Goal: Task Accomplishment & Management: Complete application form

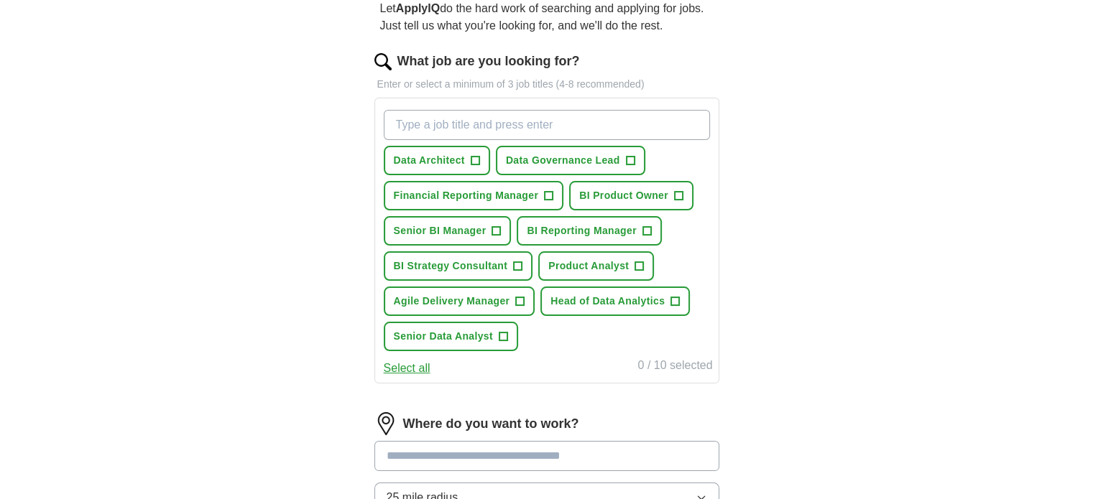
scroll to position [135, 0]
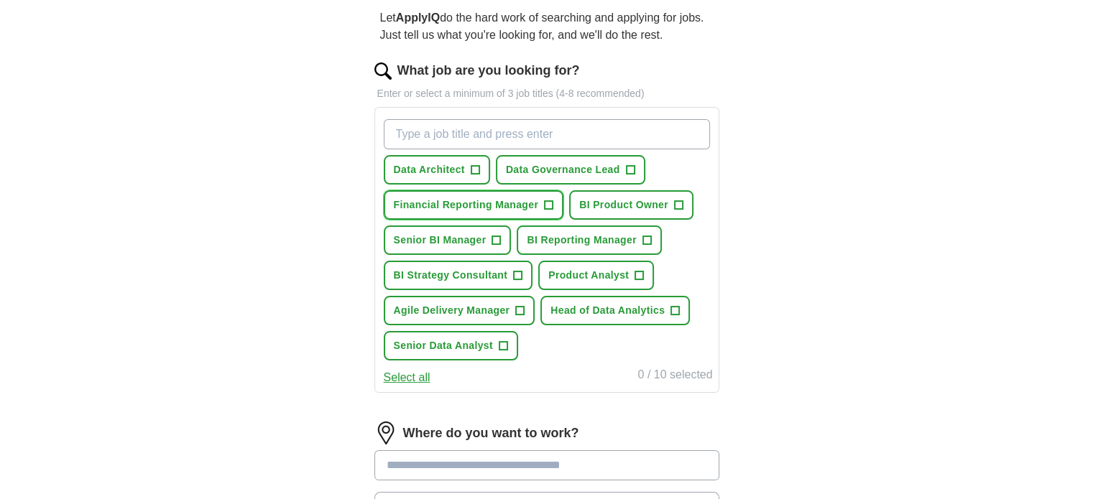
click at [509, 208] on span "Financial Reporting Manager" at bounding box center [466, 205] width 145 height 15
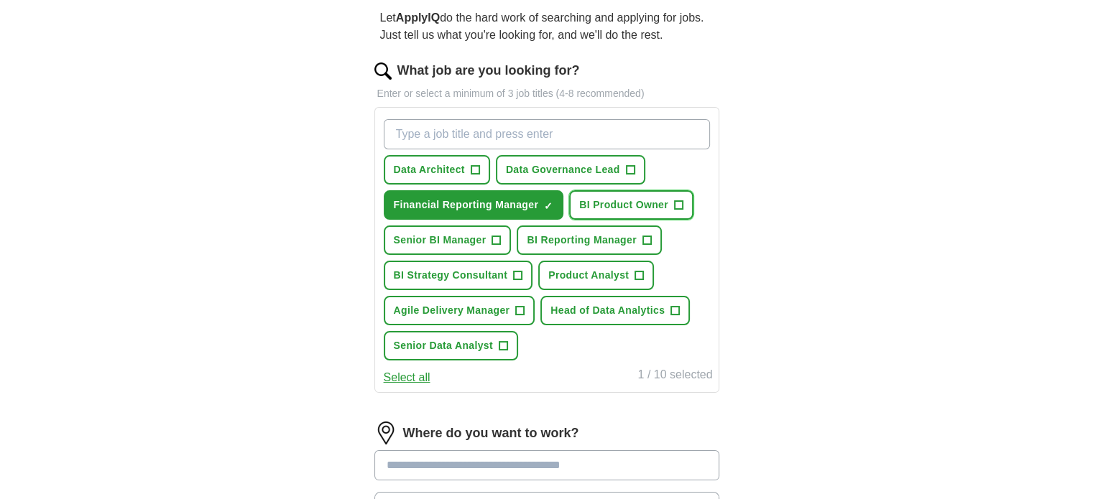
click at [607, 206] on span "BI Product Owner" at bounding box center [623, 205] width 89 height 15
click at [596, 241] on span "BI Reporting Manager" at bounding box center [581, 240] width 109 height 15
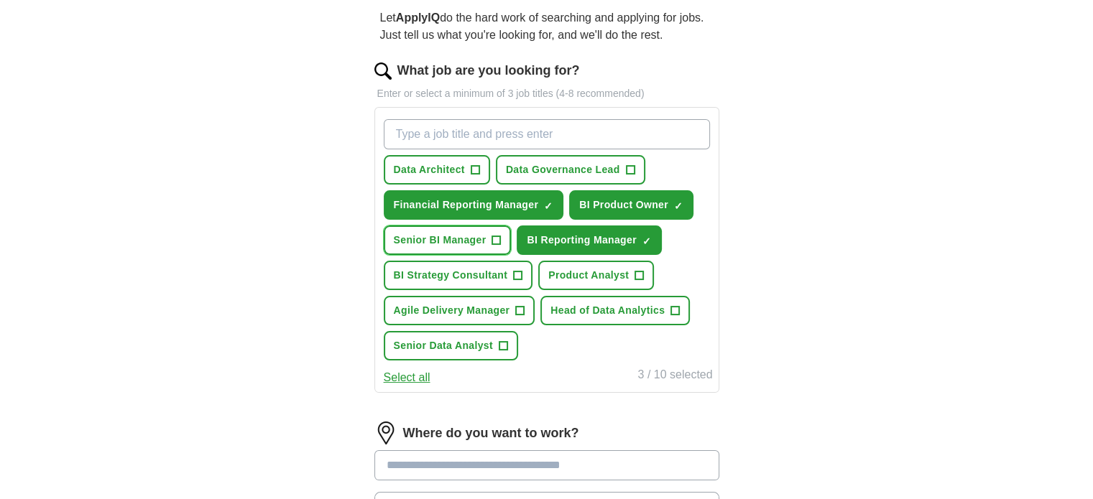
click at [451, 238] on span "Senior BI Manager" at bounding box center [440, 240] width 93 height 15
click at [573, 303] on span "Head of Data Analytics" at bounding box center [607, 310] width 114 height 15
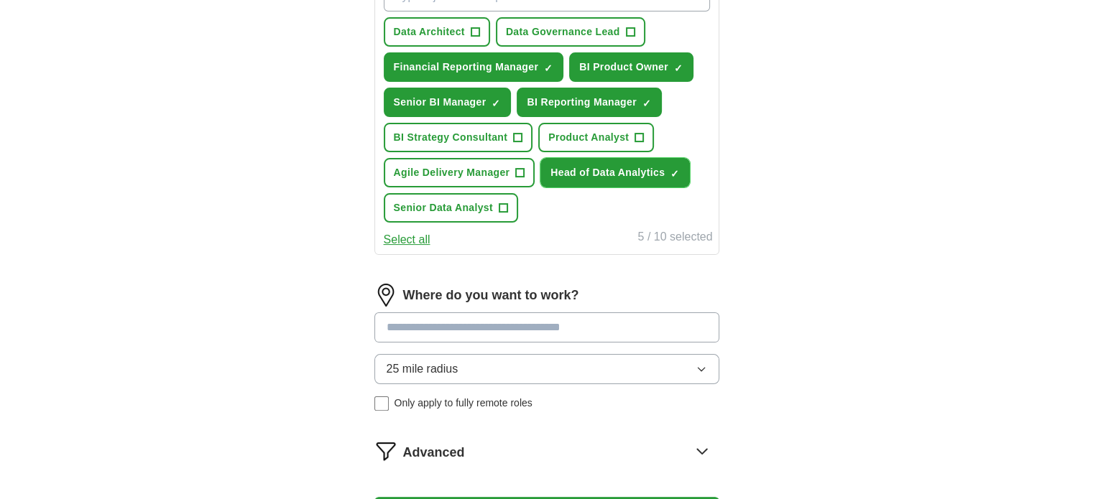
scroll to position [279, 0]
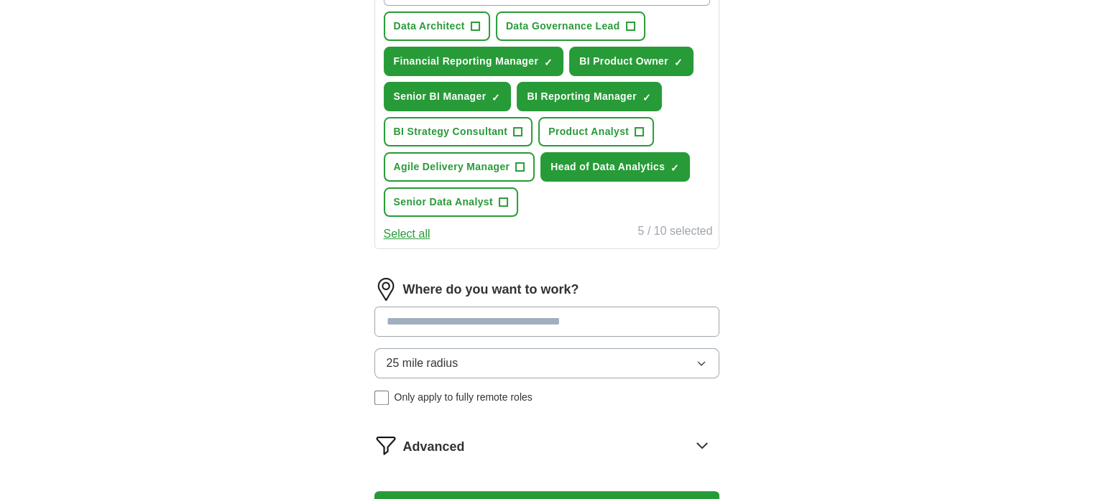
click at [571, 320] on input at bounding box center [546, 322] width 345 height 30
type input "******"
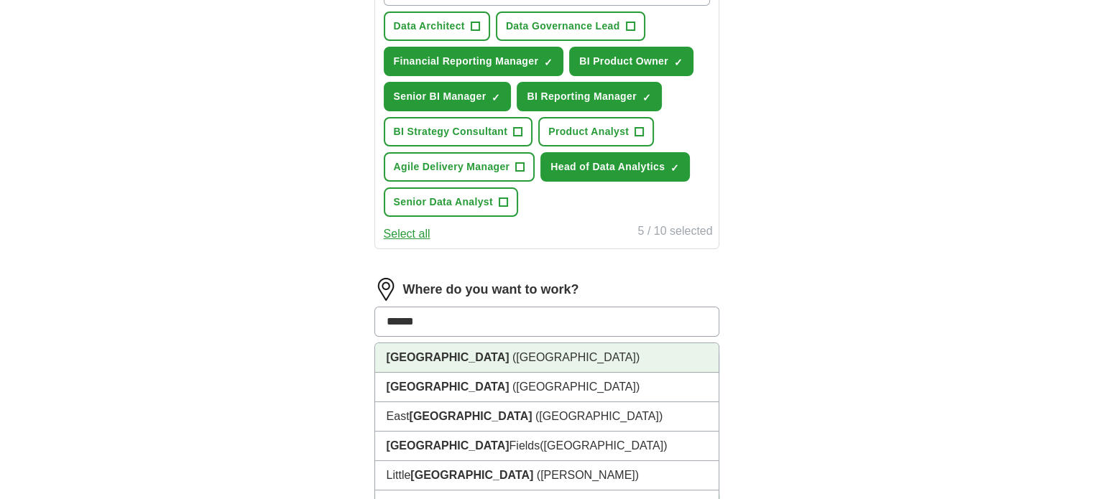
click at [418, 354] on strong "[GEOGRAPHIC_DATA]" at bounding box center [448, 357] width 123 height 12
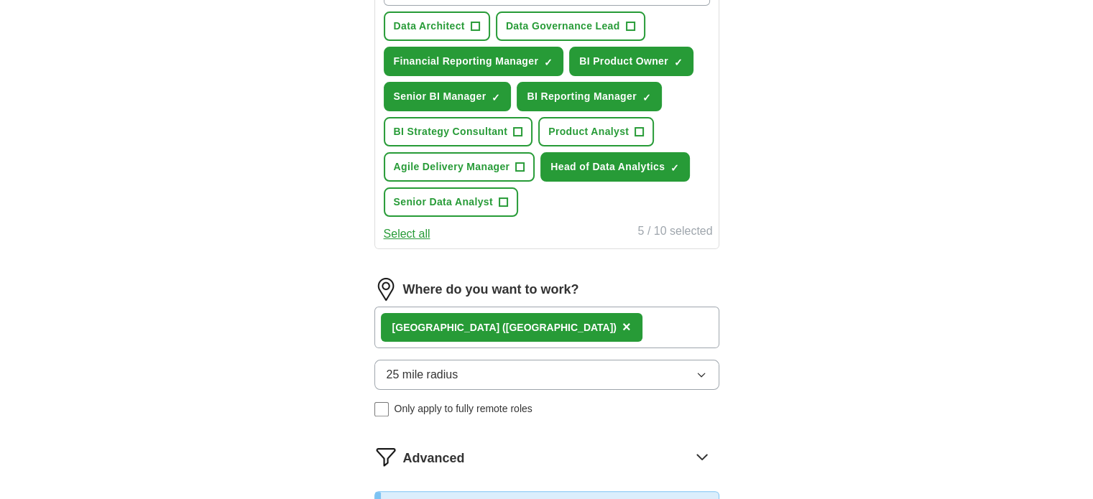
drag, startPoint x: 310, startPoint y: 346, endPoint x: 333, endPoint y: 352, distance: 23.7
click at [313, 347] on div "ApplyIQ Let ApplyIQ do the hard work of searching and applying for jobs. Just t…" at bounding box center [547, 208] width 920 height 886
click at [402, 366] on span "25 mile radius" at bounding box center [423, 374] width 72 height 17
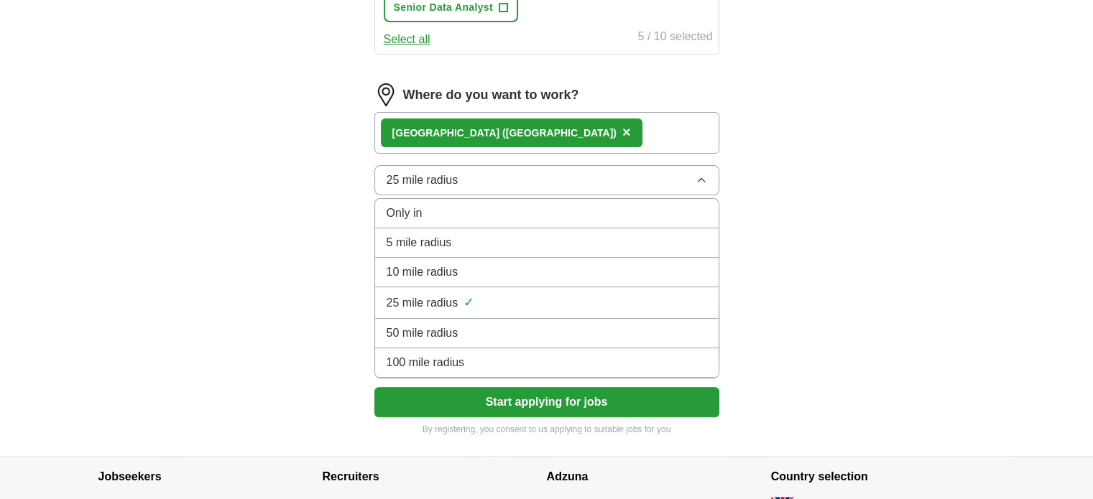
scroll to position [494, 0]
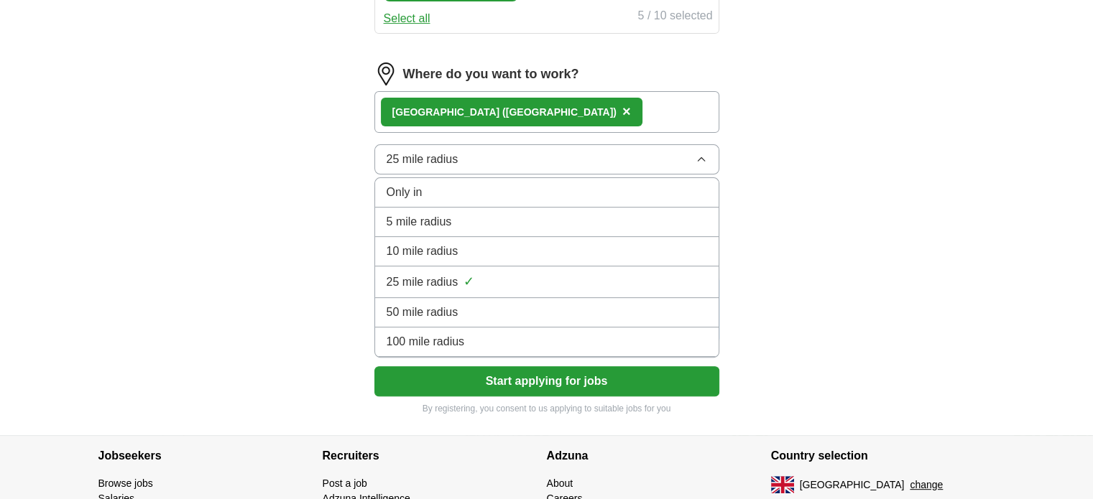
click at [429, 314] on span "50 mile radius" at bounding box center [423, 312] width 72 height 17
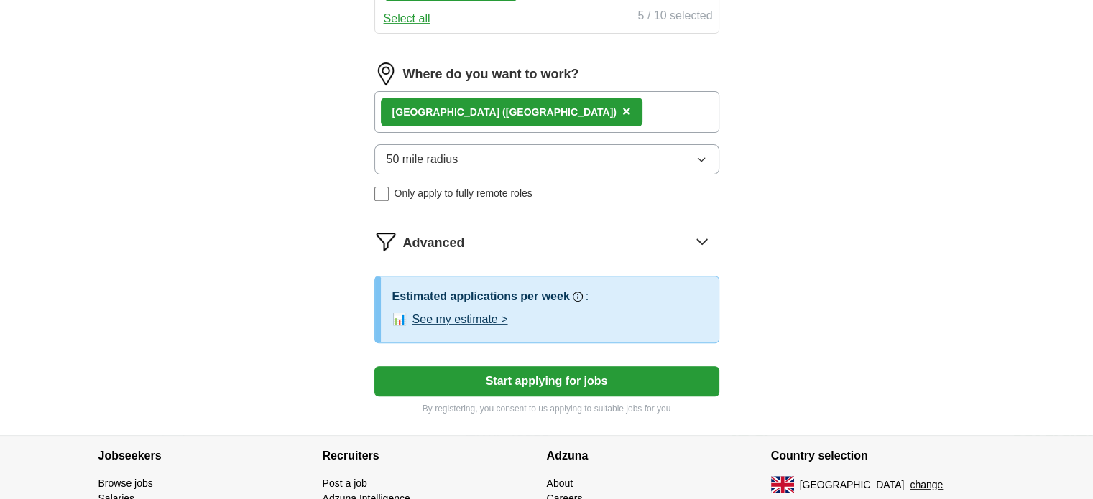
click at [482, 318] on button "See my estimate >" at bounding box center [460, 319] width 96 height 17
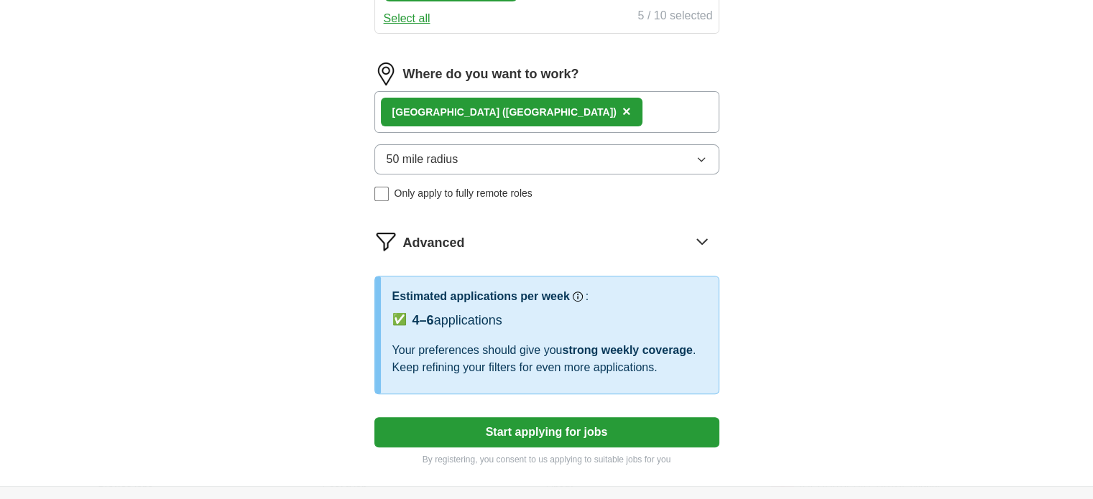
click at [698, 235] on icon at bounding box center [702, 241] width 23 height 23
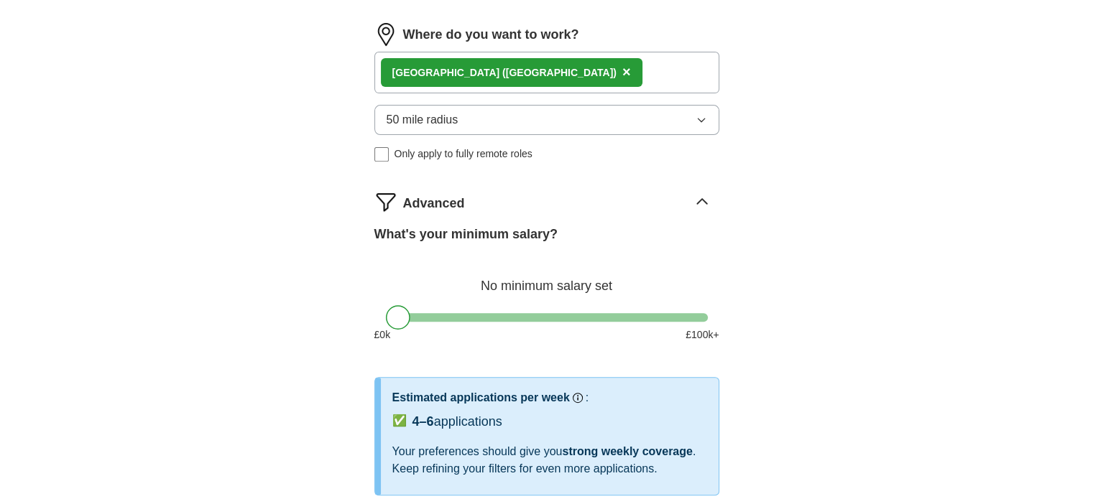
scroll to position [638, 0]
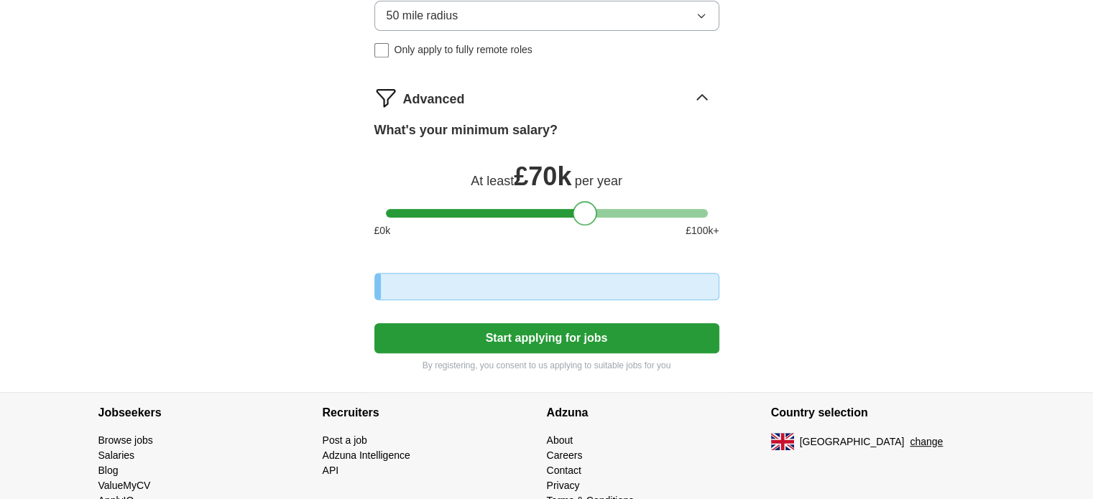
drag, startPoint x: 400, startPoint y: 212, endPoint x: 586, endPoint y: 215, distance: 186.9
click at [586, 215] on div at bounding box center [585, 213] width 24 height 24
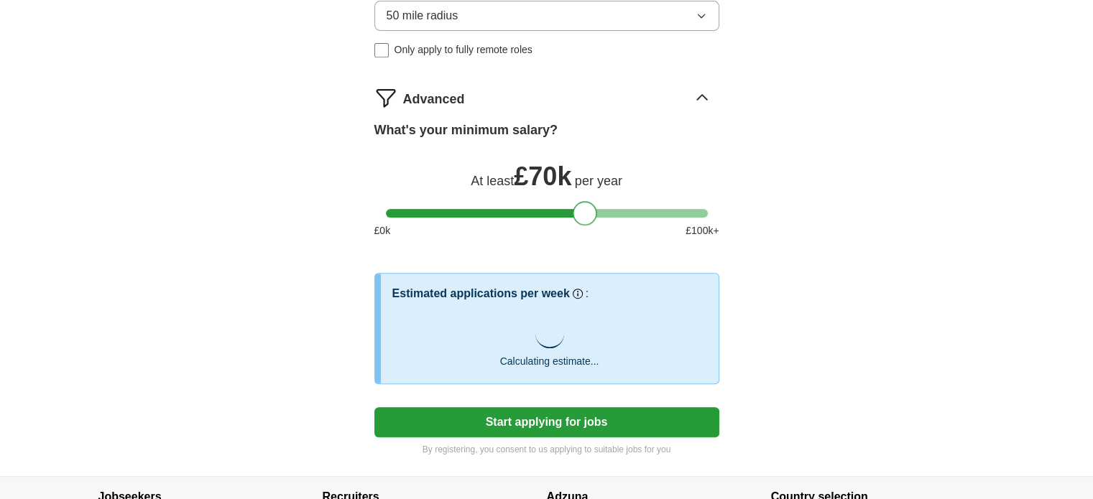
click at [589, 214] on div at bounding box center [585, 213] width 24 height 24
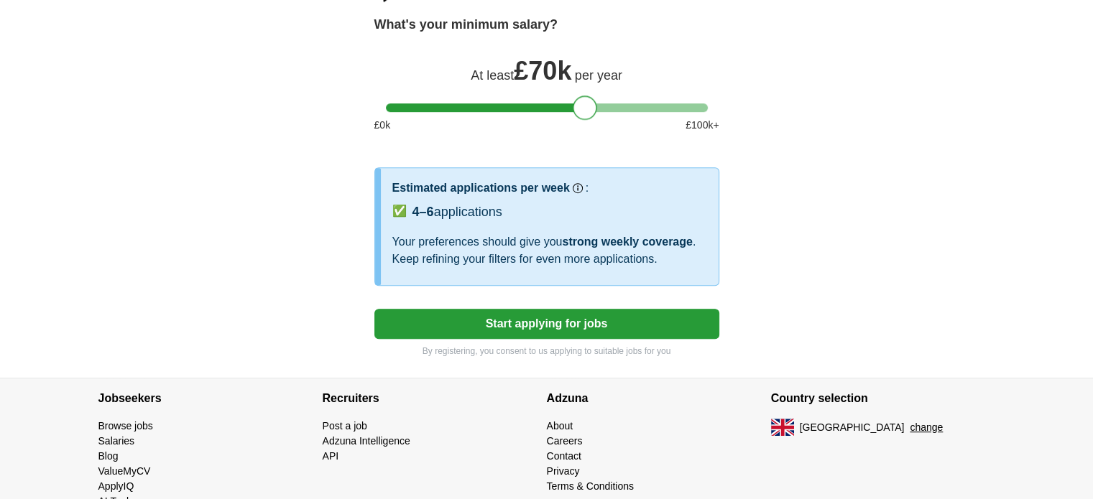
scroll to position [777, 0]
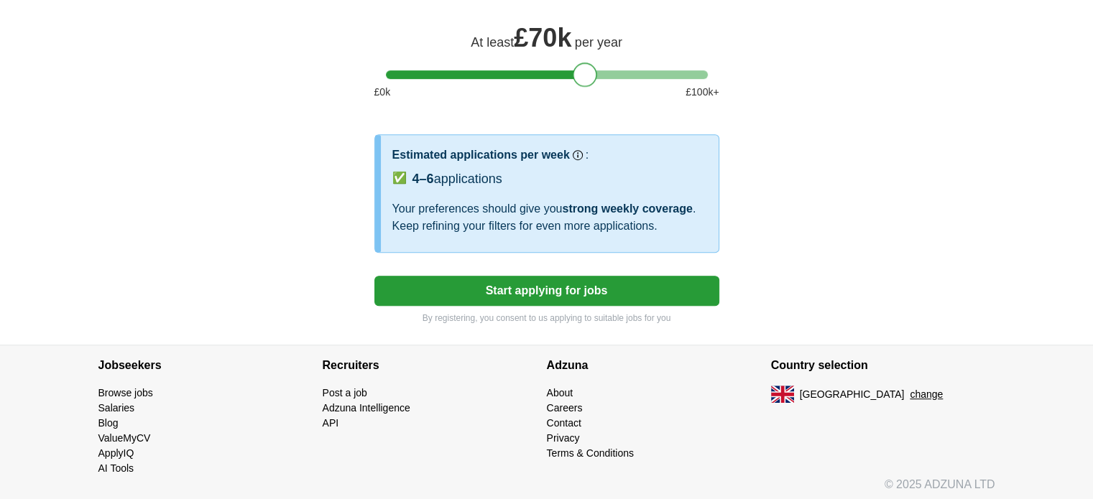
click at [509, 292] on button "Start applying for jobs" at bounding box center [546, 291] width 345 height 30
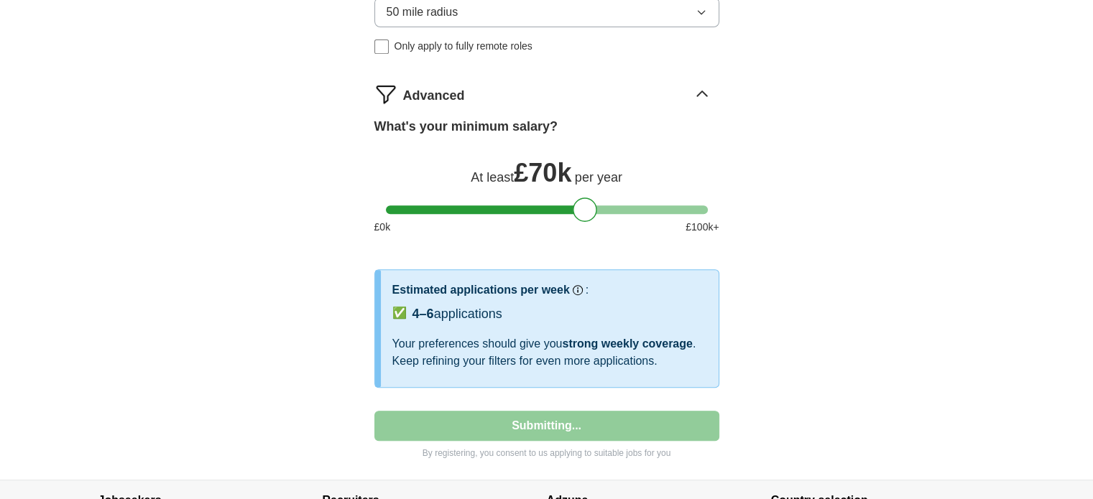
select select "**"
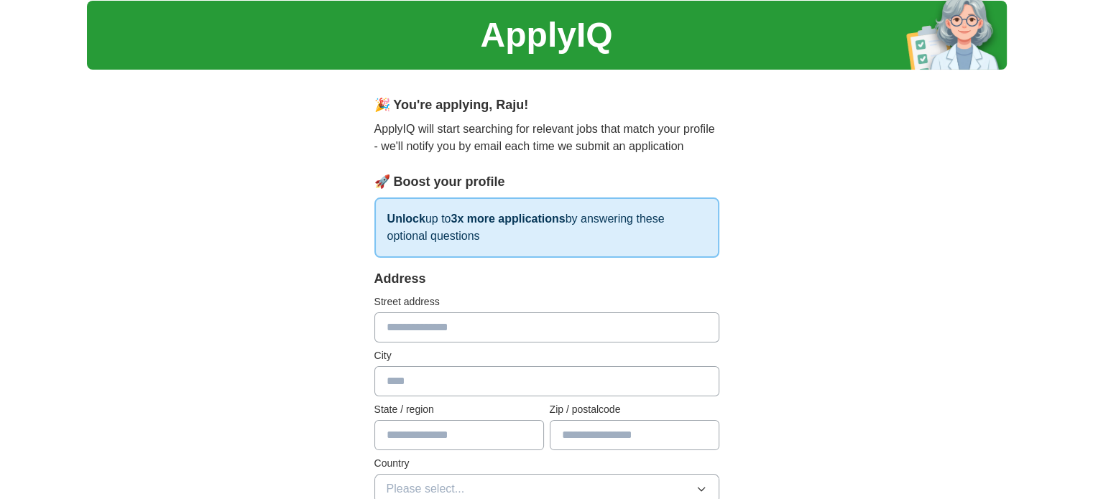
scroll to position [0, 0]
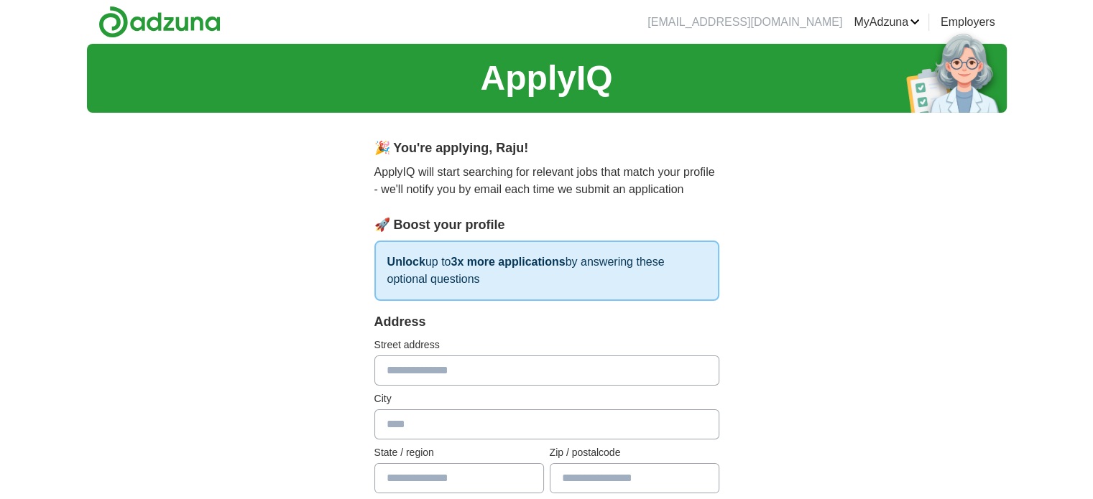
click at [0, 0] on link "CVs" at bounding box center [0, 0] width 0 height 0
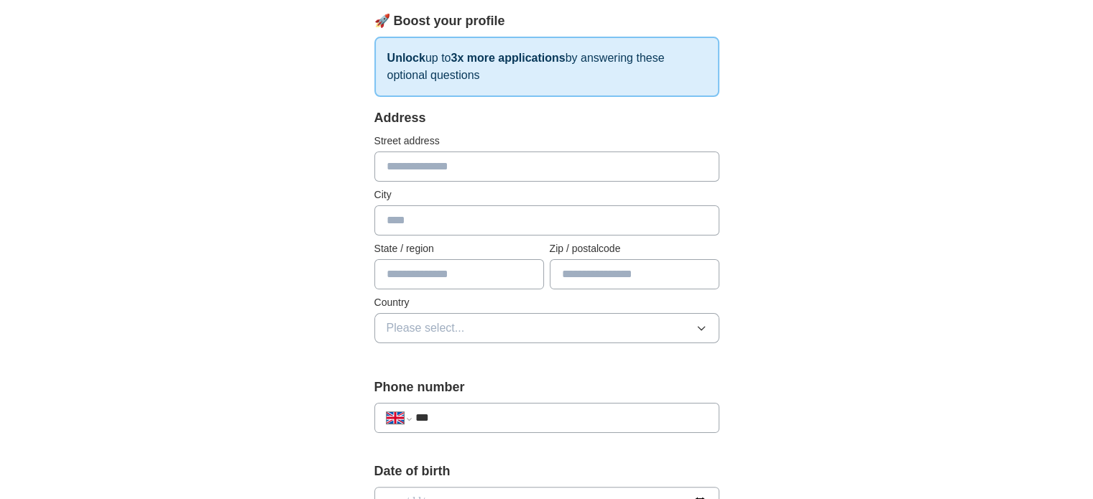
scroll to position [287, 0]
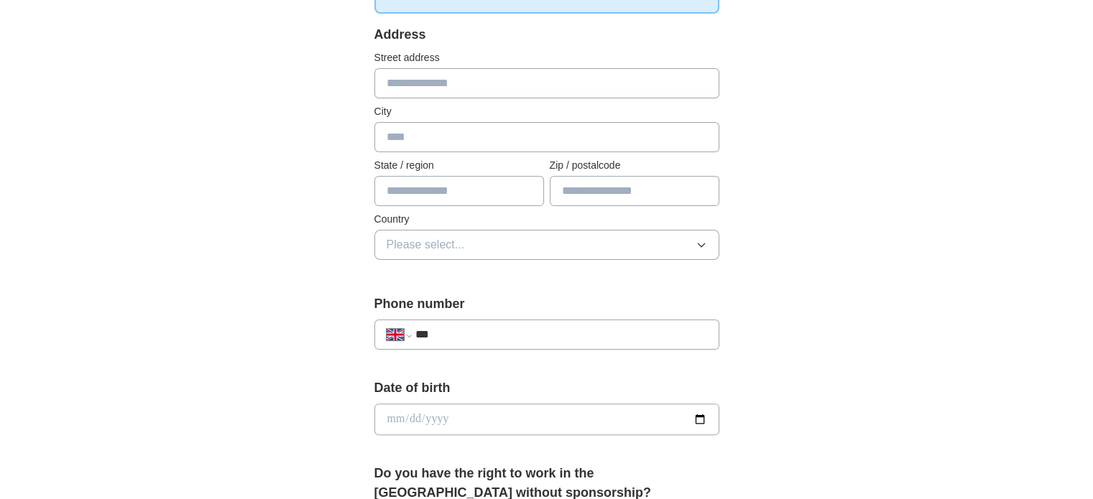
click at [507, 330] on input "***" at bounding box center [561, 334] width 292 height 17
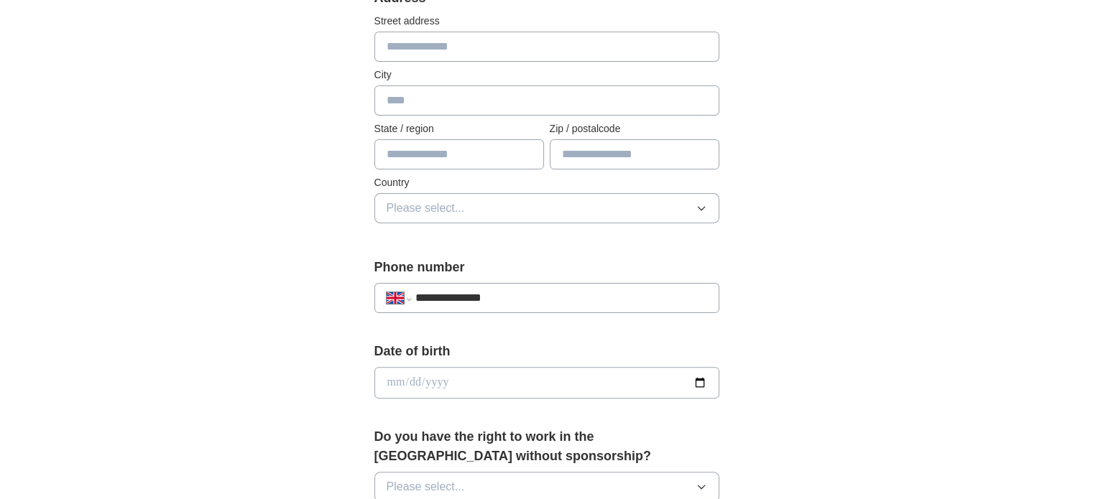
scroll to position [359, 0]
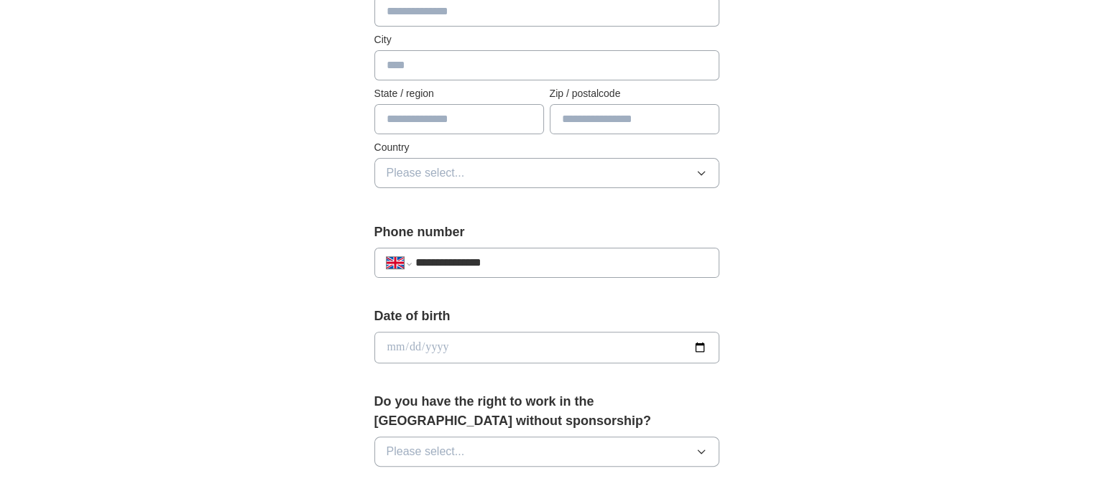
type input "**********"
click at [489, 340] on input "date" at bounding box center [546, 348] width 345 height 32
click at [747, 315] on div "**********" at bounding box center [547, 369] width 460 height 1209
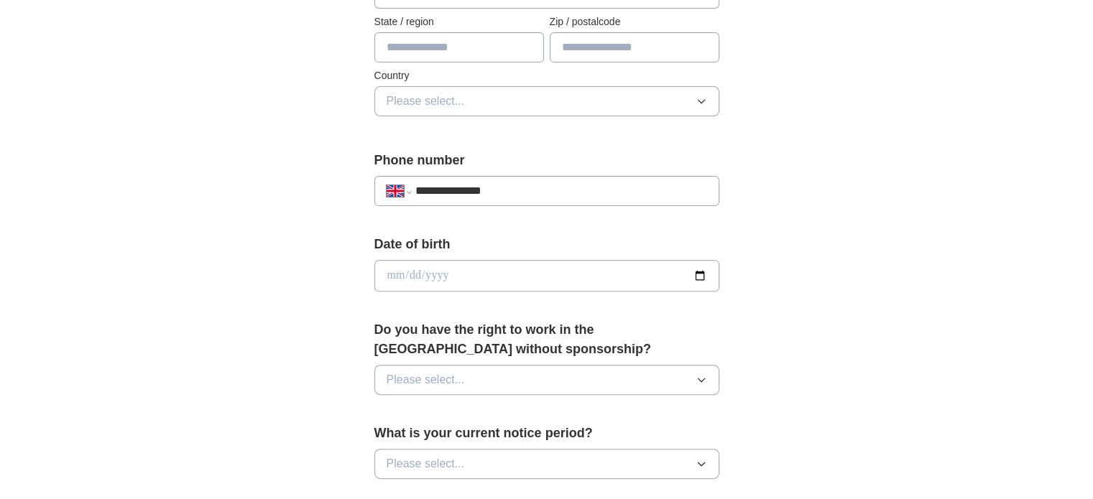
scroll to position [503, 0]
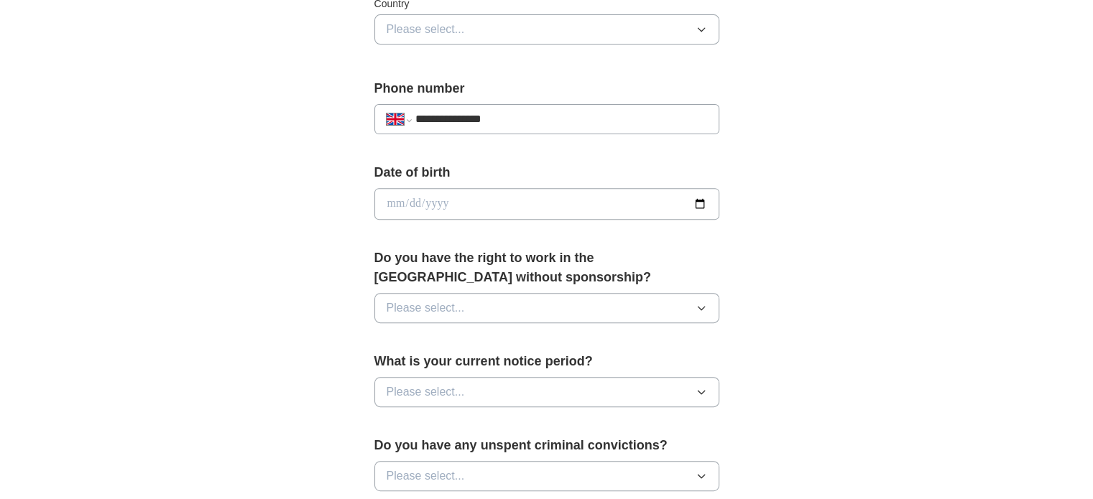
click at [463, 302] on span "Please select..." at bounding box center [426, 308] width 78 height 17
click at [421, 341] on div "Yes" at bounding box center [547, 341] width 320 height 17
click at [263, 361] on div "**********" at bounding box center [547, 185] width 920 height 1289
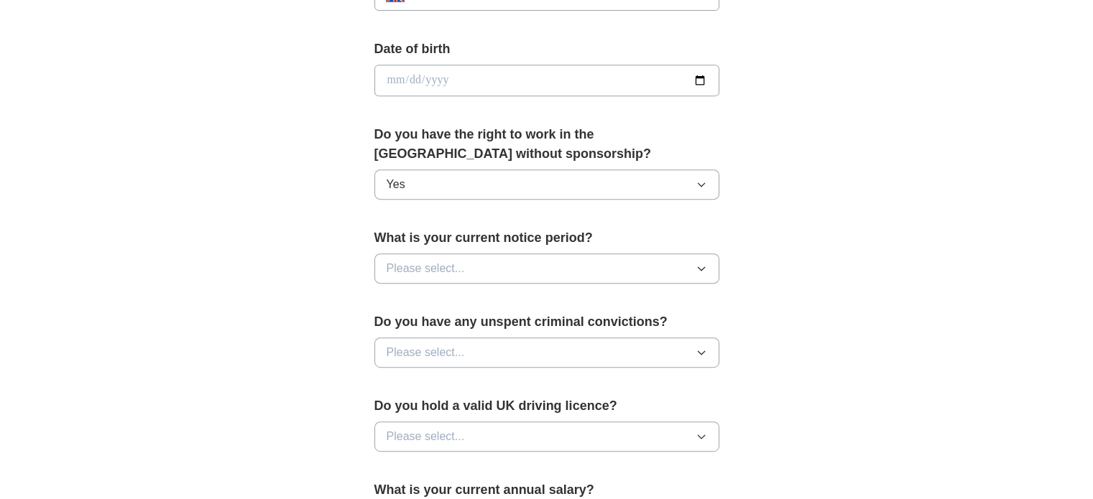
scroll to position [647, 0]
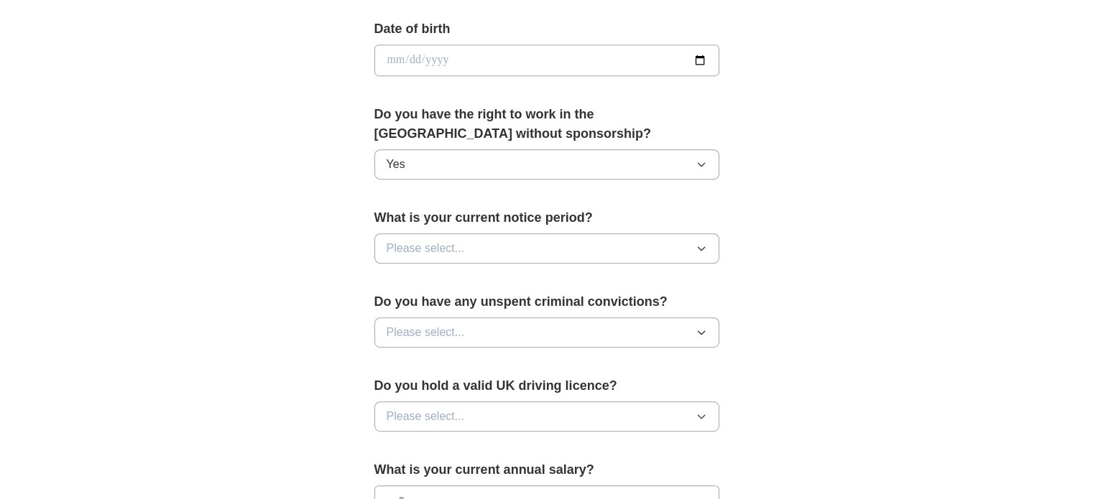
click at [387, 252] on span "Please select..." at bounding box center [426, 248] width 78 height 17
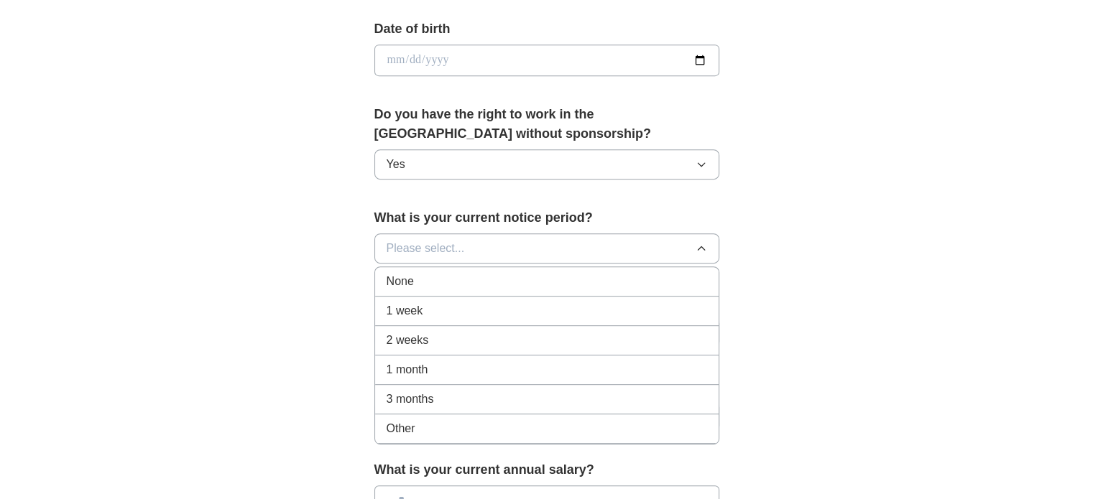
click at [424, 281] on div "None" at bounding box center [547, 281] width 320 height 17
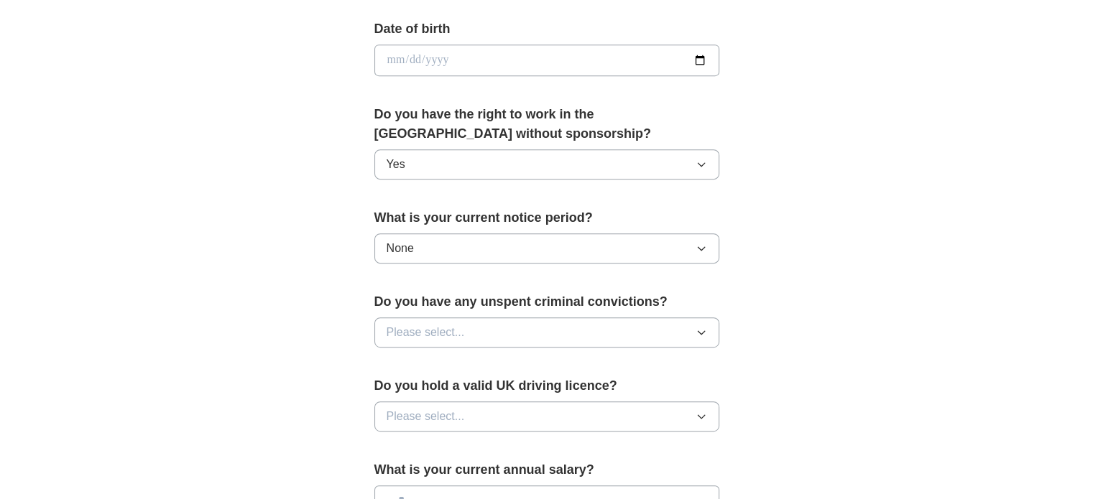
click at [261, 302] on div "**********" at bounding box center [547, 41] width 920 height 1289
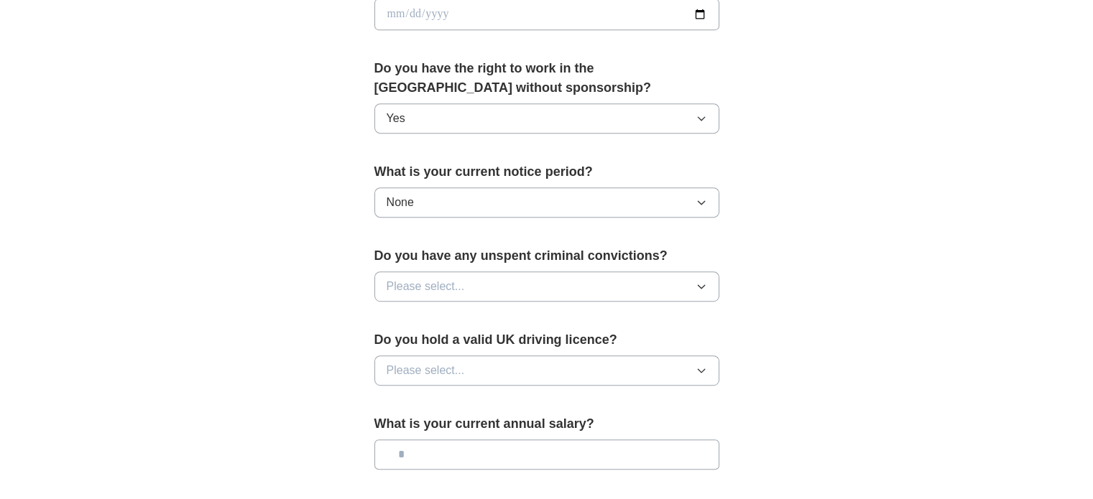
scroll to position [719, 0]
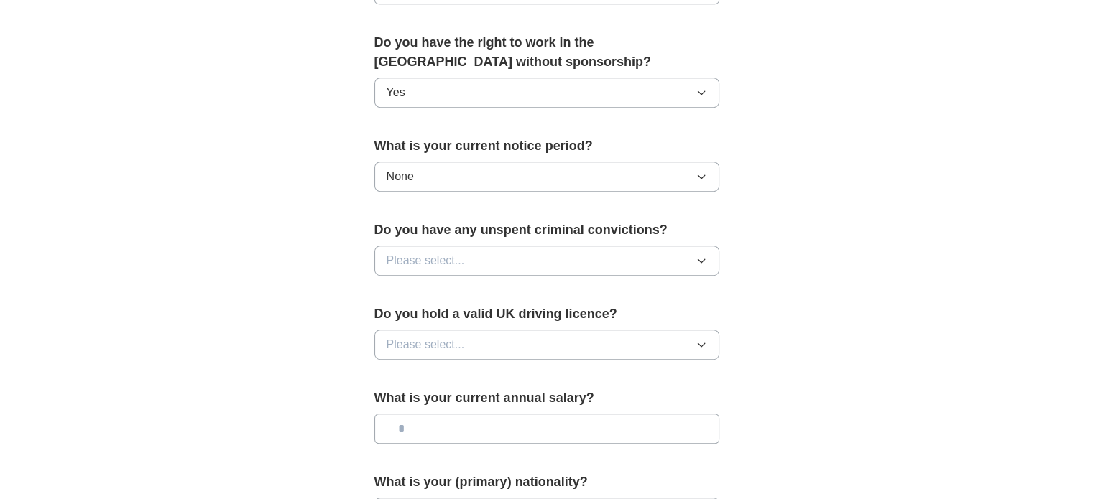
click at [499, 255] on button "Please select..." at bounding box center [546, 261] width 345 height 30
click at [417, 318] on div "No" at bounding box center [547, 323] width 320 height 17
click at [435, 345] on span "Please select..." at bounding box center [426, 344] width 78 height 17
click at [425, 374] on div "Yes" at bounding box center [547, 377] width 320 height 17
click at [317, 356] on div "**********" at bounding box center [547, 10] width 460 height 1209
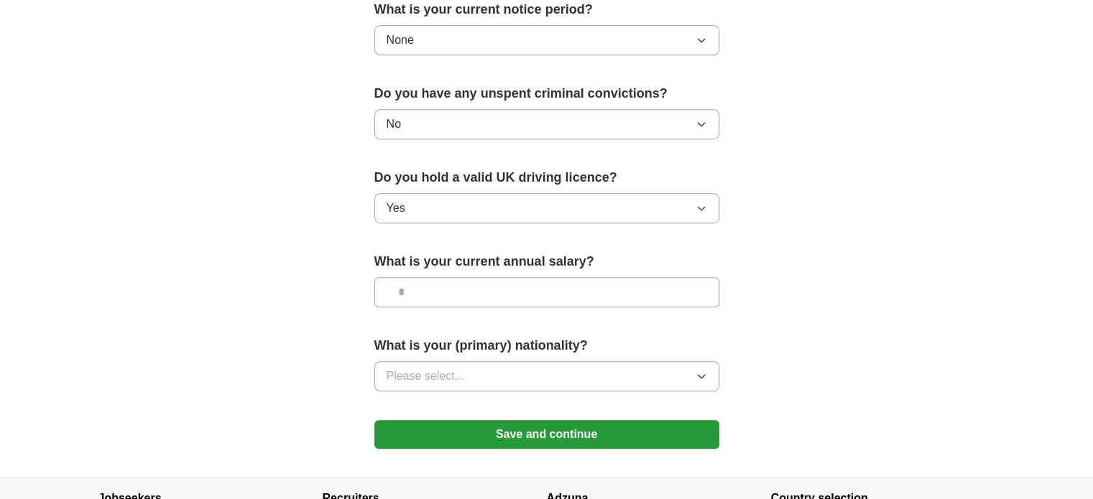
scroll to position [862, 0]
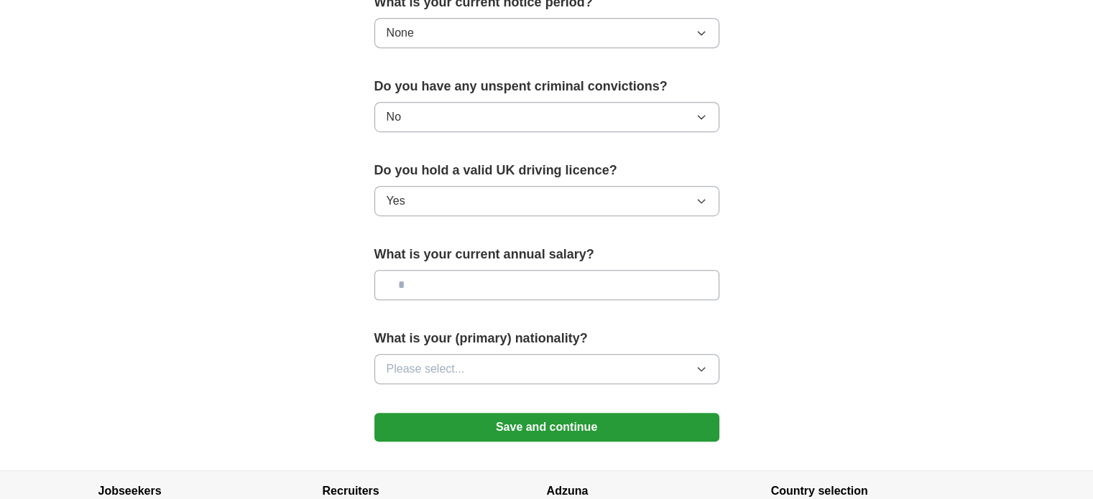
click at [448, 278] on input "text" at bounding box center [546, 285] width 345 height 30
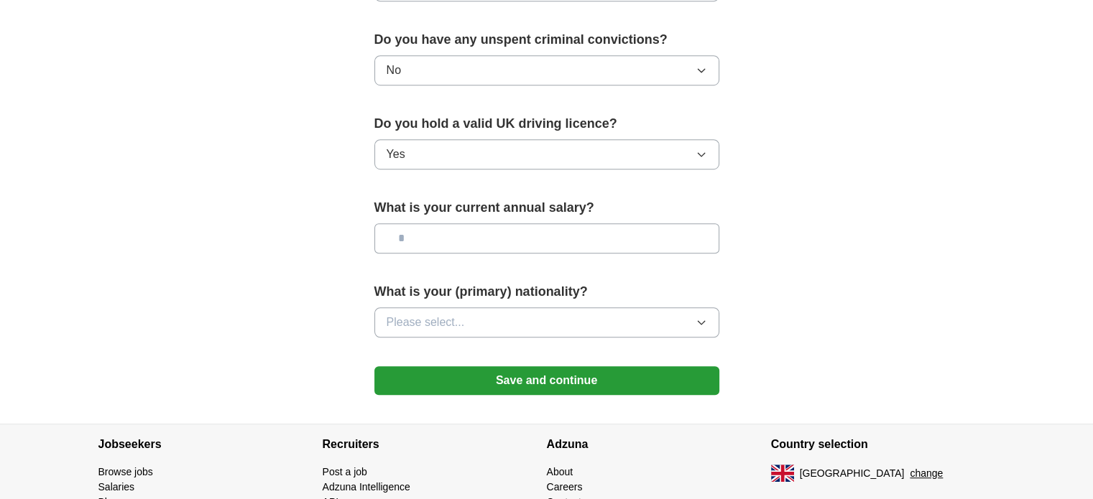
scroll to position [934, 0]
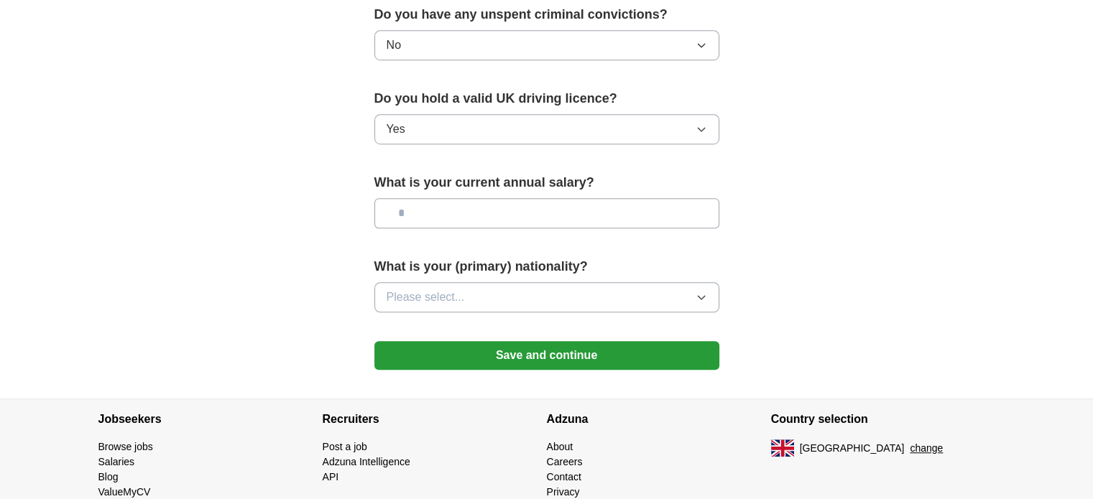
click at [456, 353] on button "Save and continue" at bounding box center [546, 355] width 345 height 29
